Goal: Information Seeking & Learning: Learn about a topic

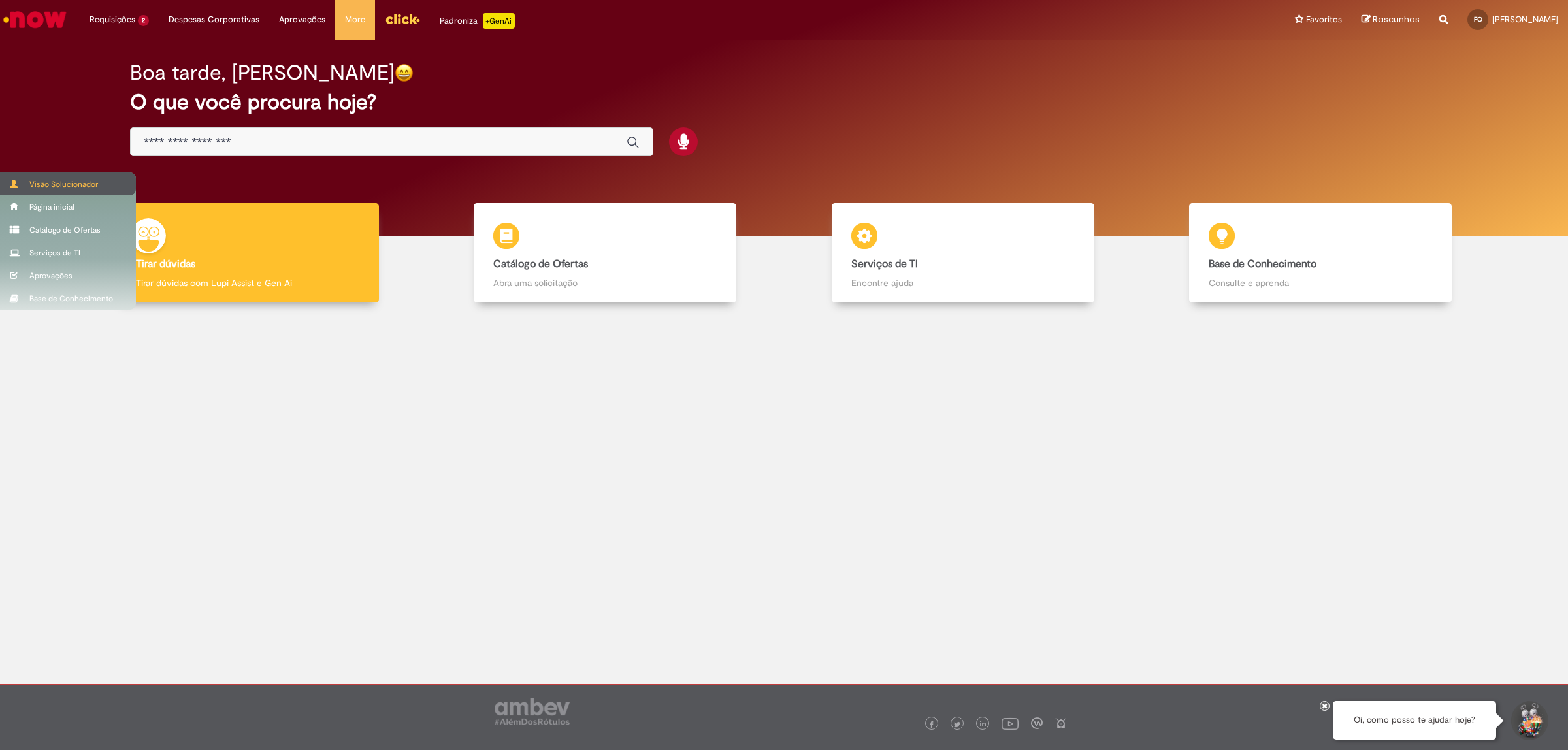
click at [17, 184] on span at bounding box center [15, 183] width 10 height 7
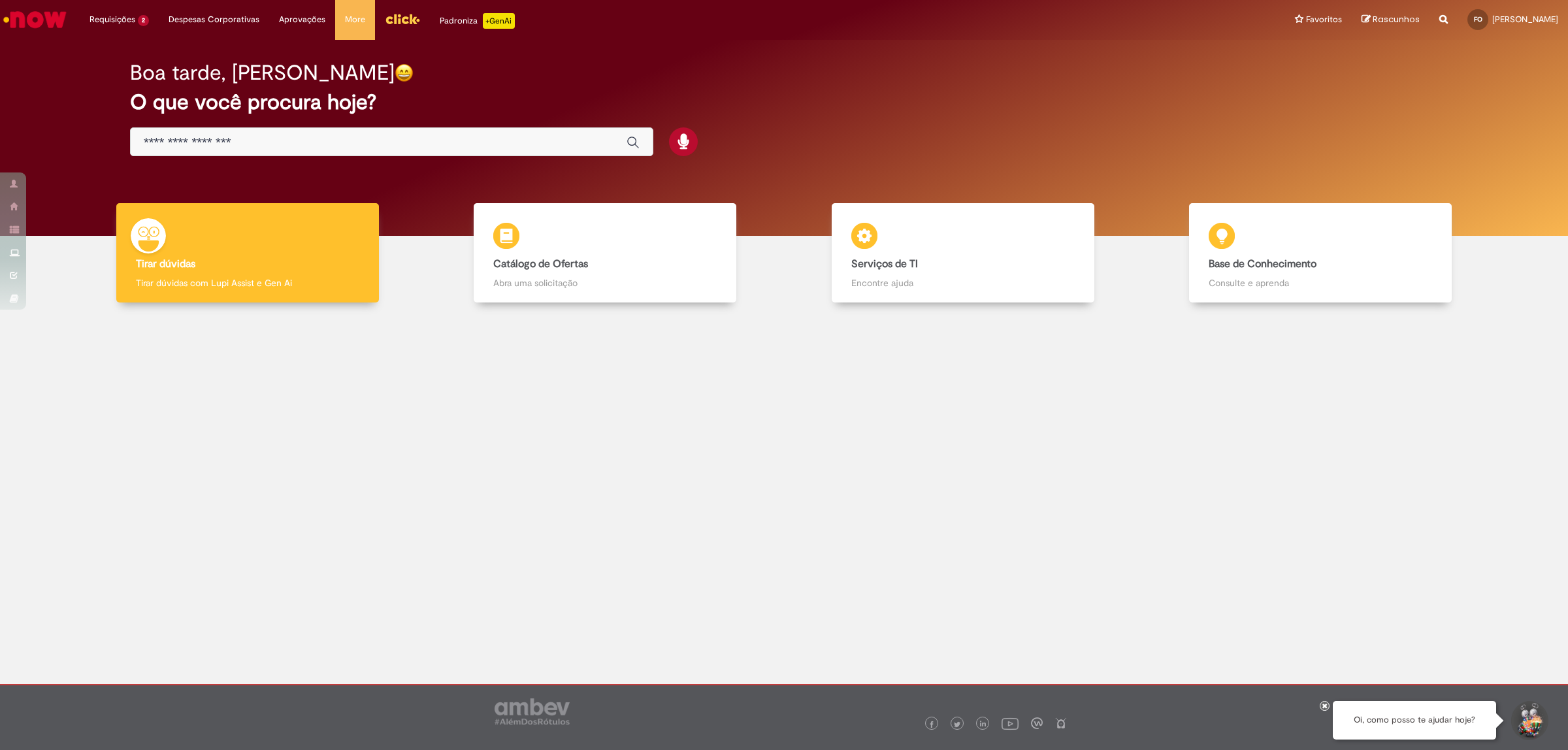
click at [399, 13] on img "Menu Cabeçalho" at bounding box center [402, 19] width 36 height 20
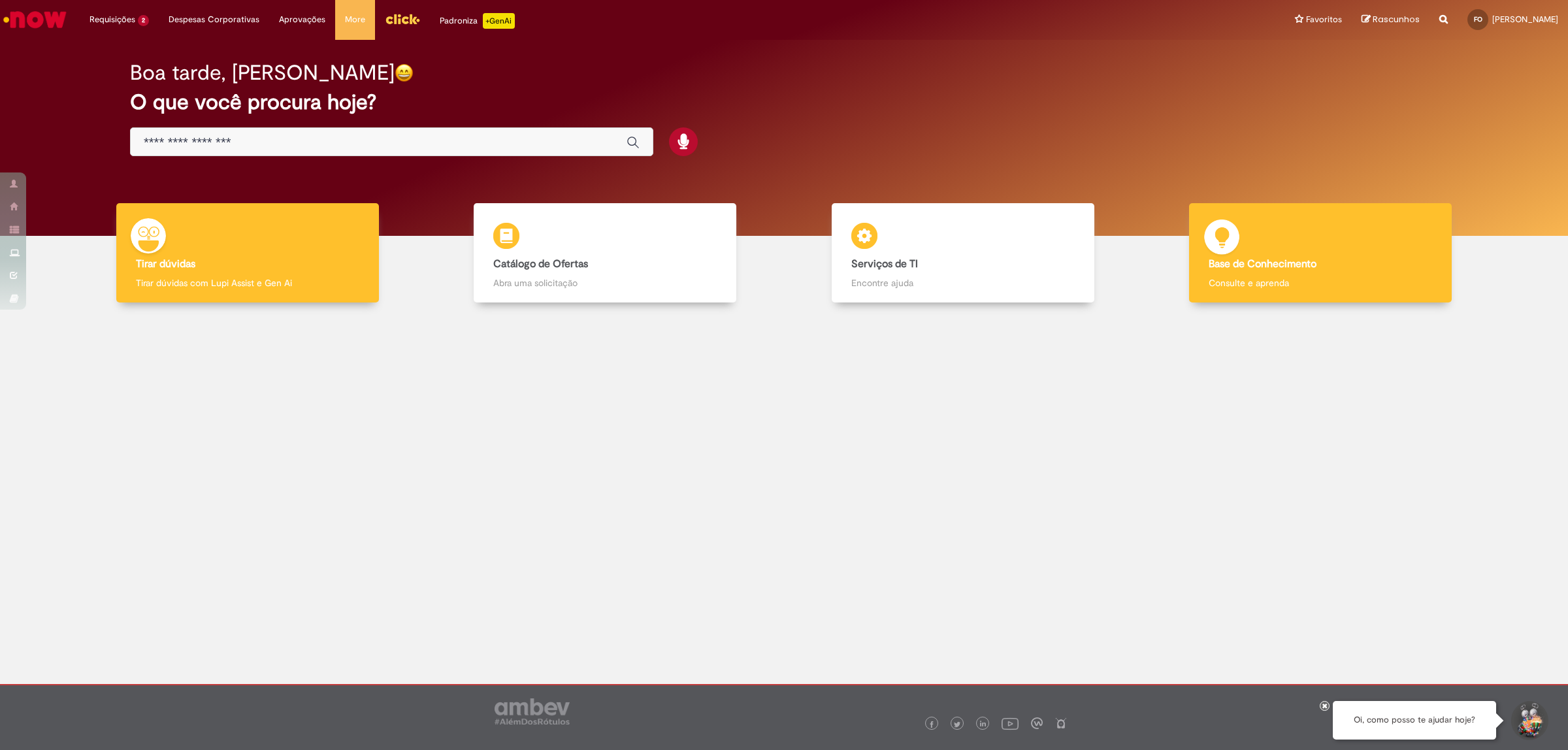
click at [1269, 236] on div "Base de Conhecimento Base de Conhecimento Consulte e aprenda" at bounding box center [1321, 253] width 263 height 100
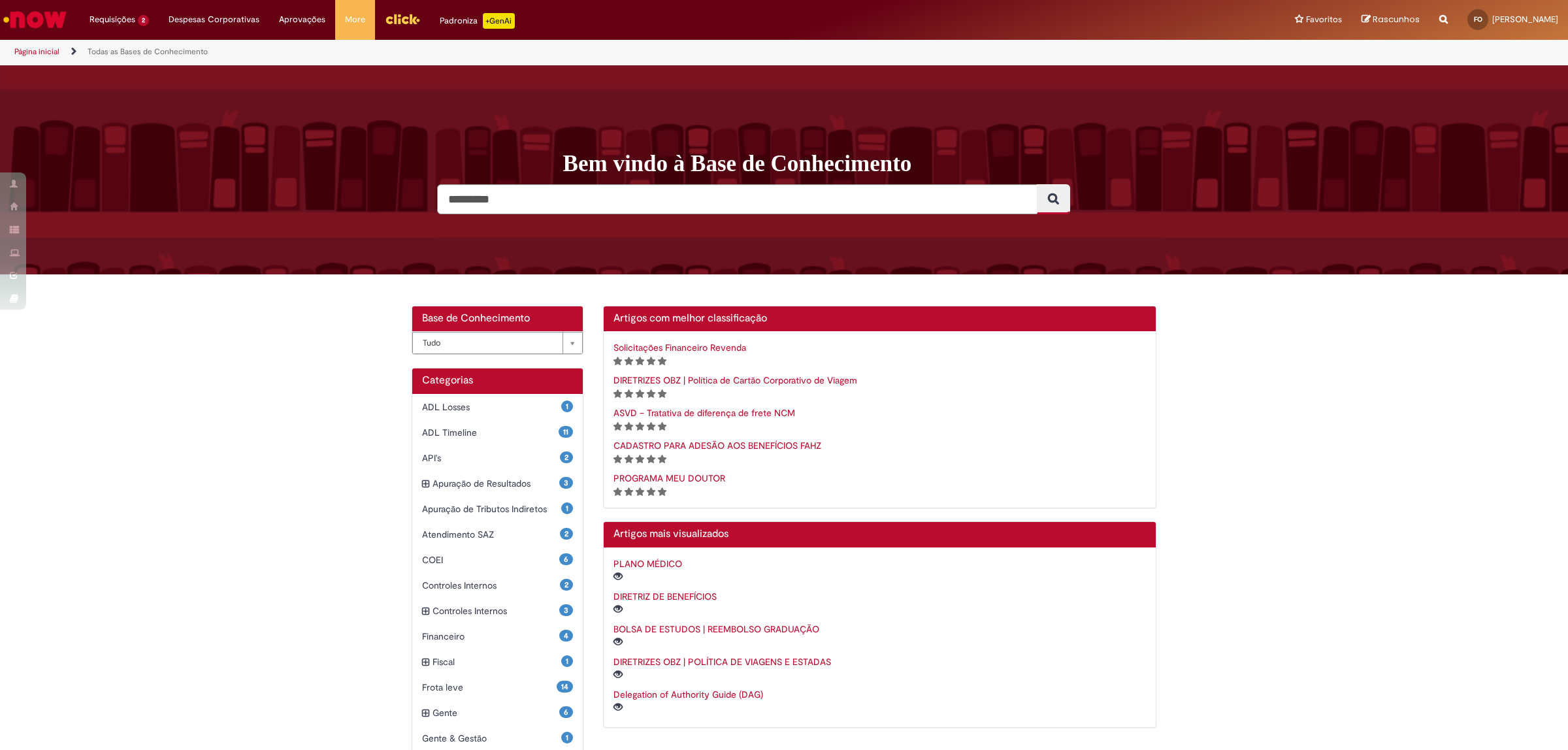
click at [1313, 381] on div "**********" at bounding box center [784, 568] width 1568 height 524
